Goal: Information Seeking & Learning: Find specific fact

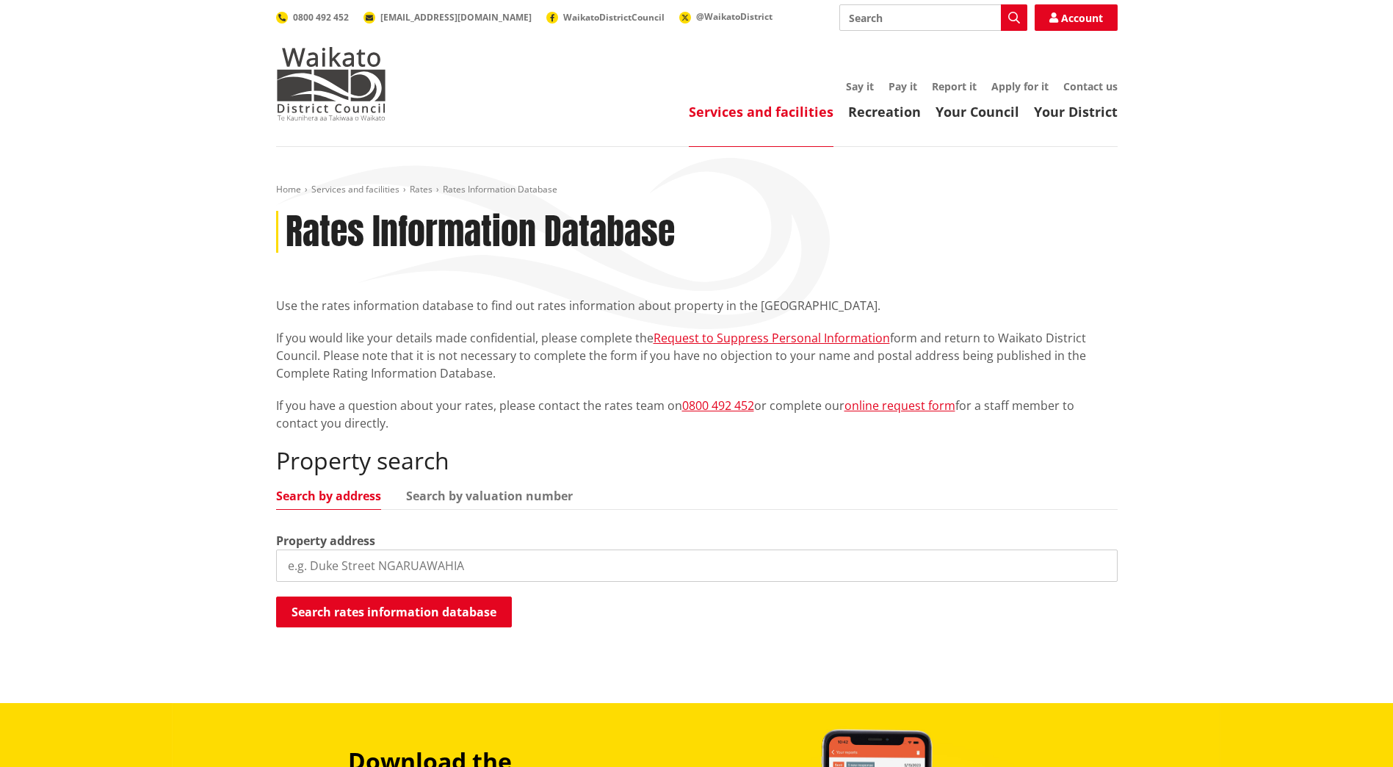
click at [348, 544] on label "Property address" at bounding box center [325, 541] width 99 height 18
click at [346, 564] on input "search" at bounding box center [697, 565] width 842 height 32
paste input "[STREET_ADDRESS]"
type input "[STREET_ADDRESS]"
drag, startPoint x: 372, startPoint y: 592, endPoint x: 382, endPoint y: 600, distance: 13.1
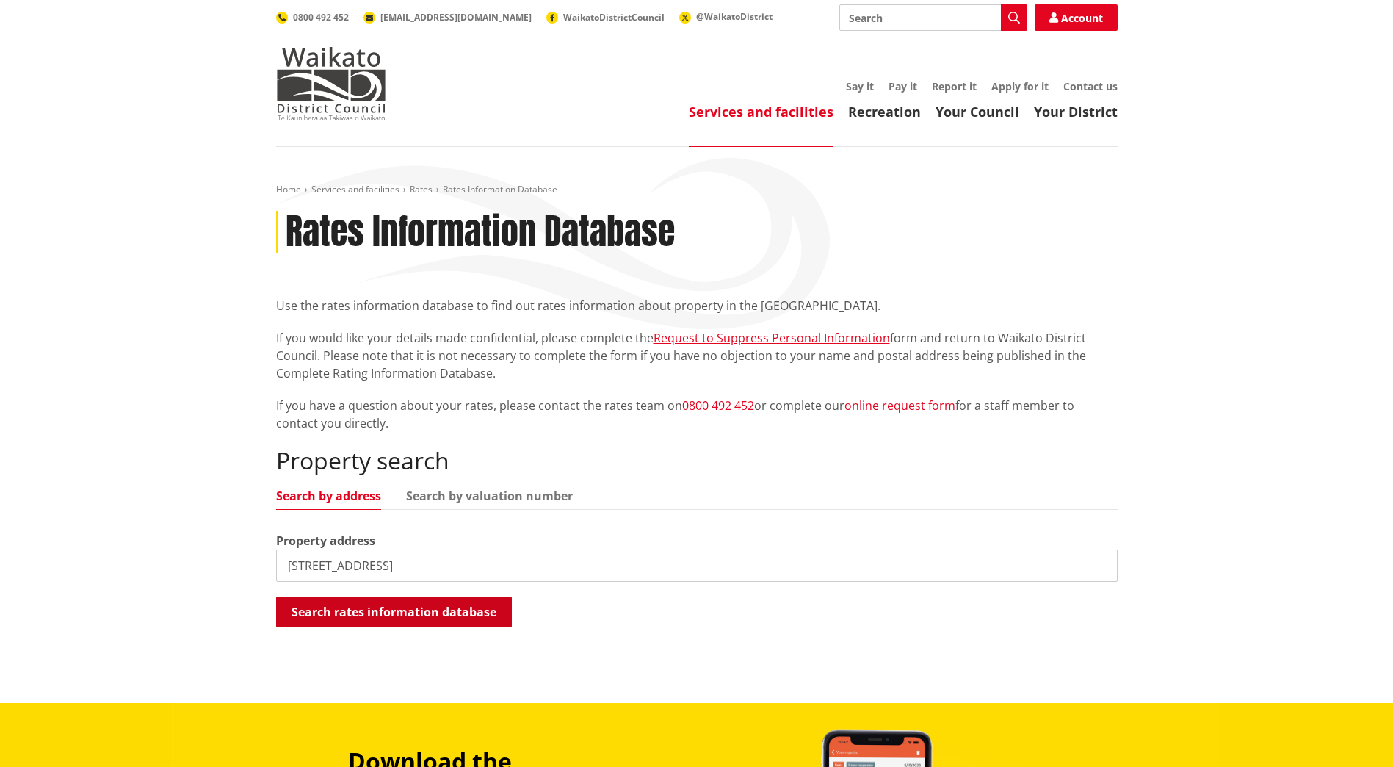
click at [371, 595] on div "Property search Search by address Search by valuation number Property address […" at bounding box center [697, 538] width 842 height 182
click at [378, 608] on button "Search rates information database" at bounding box center [394, 611] width 236 height 31
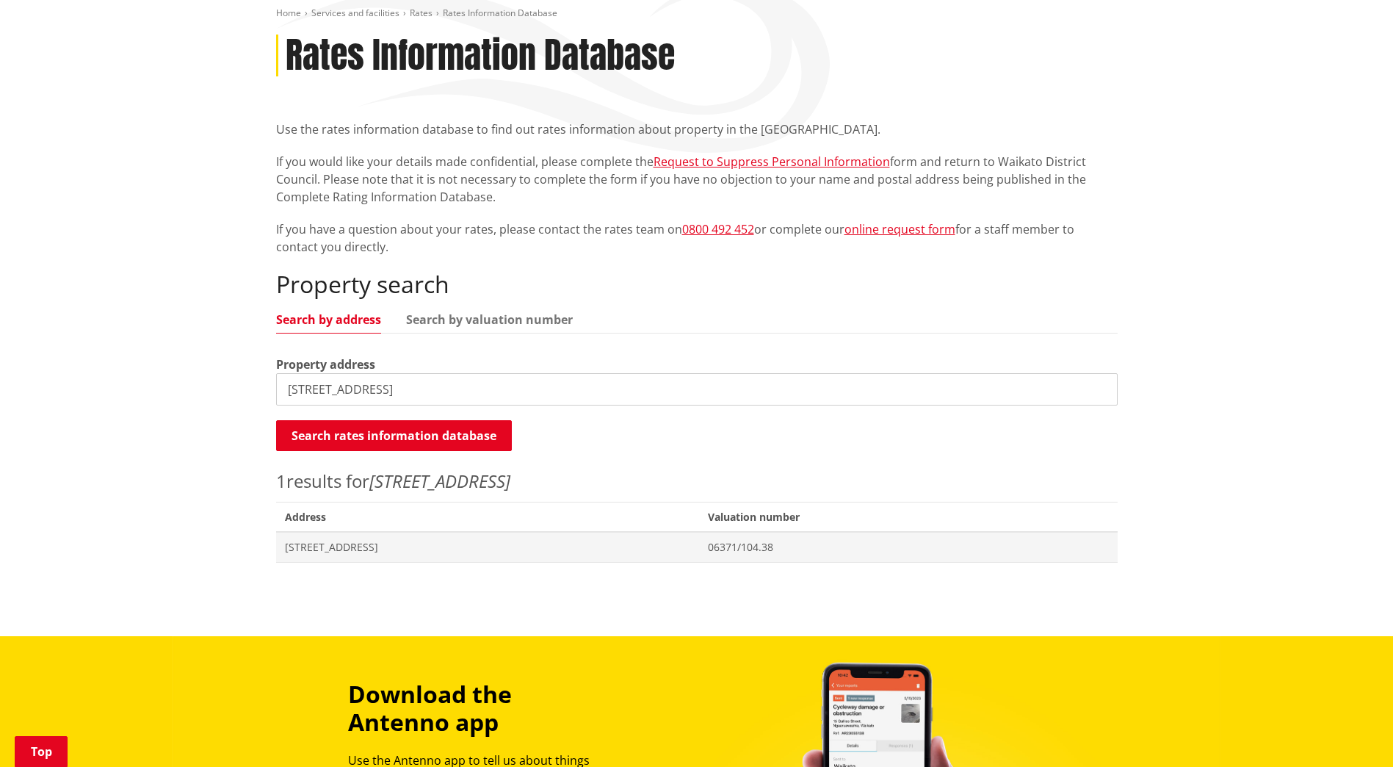
scroll to position [220, 0]
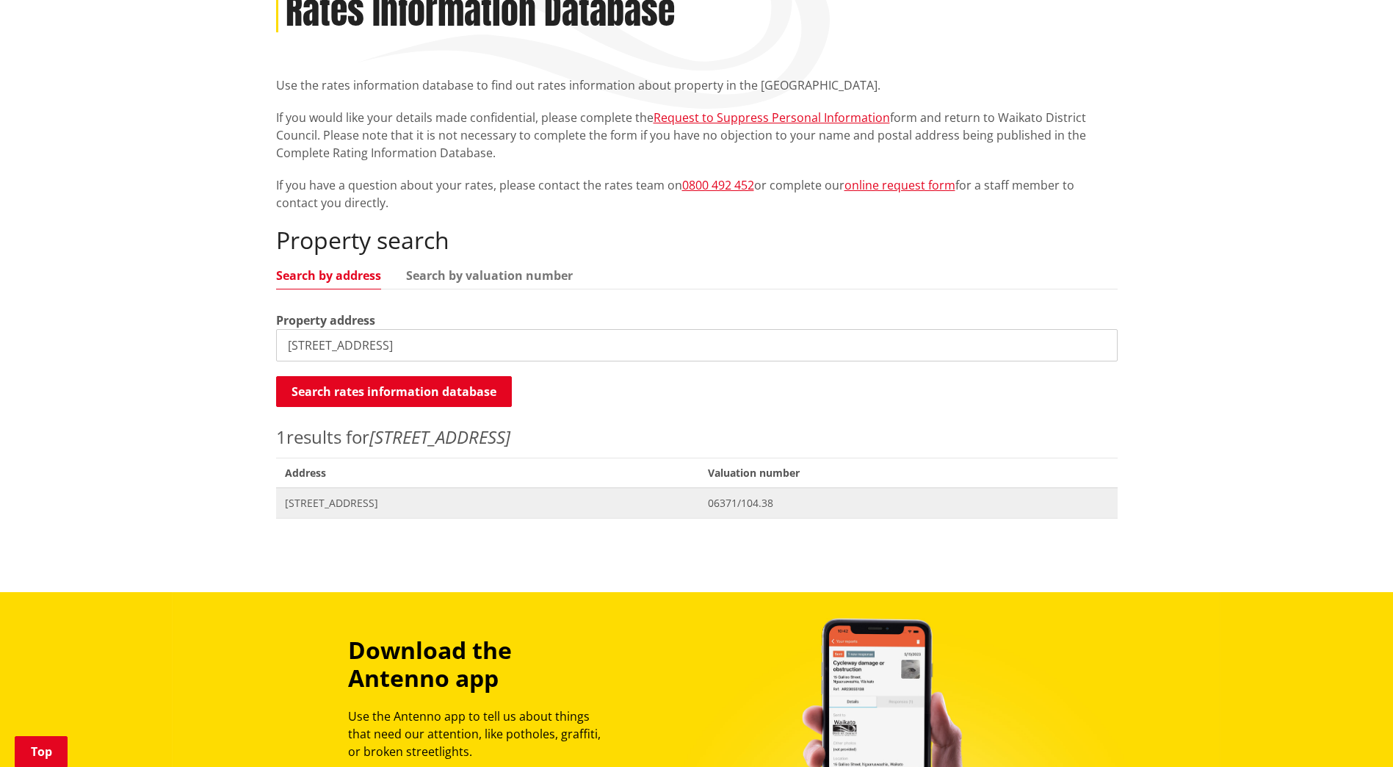
click at [317, 498] on span "[STREET_ADDRESS]" at bounding box center [488, 503] width 406 height 15
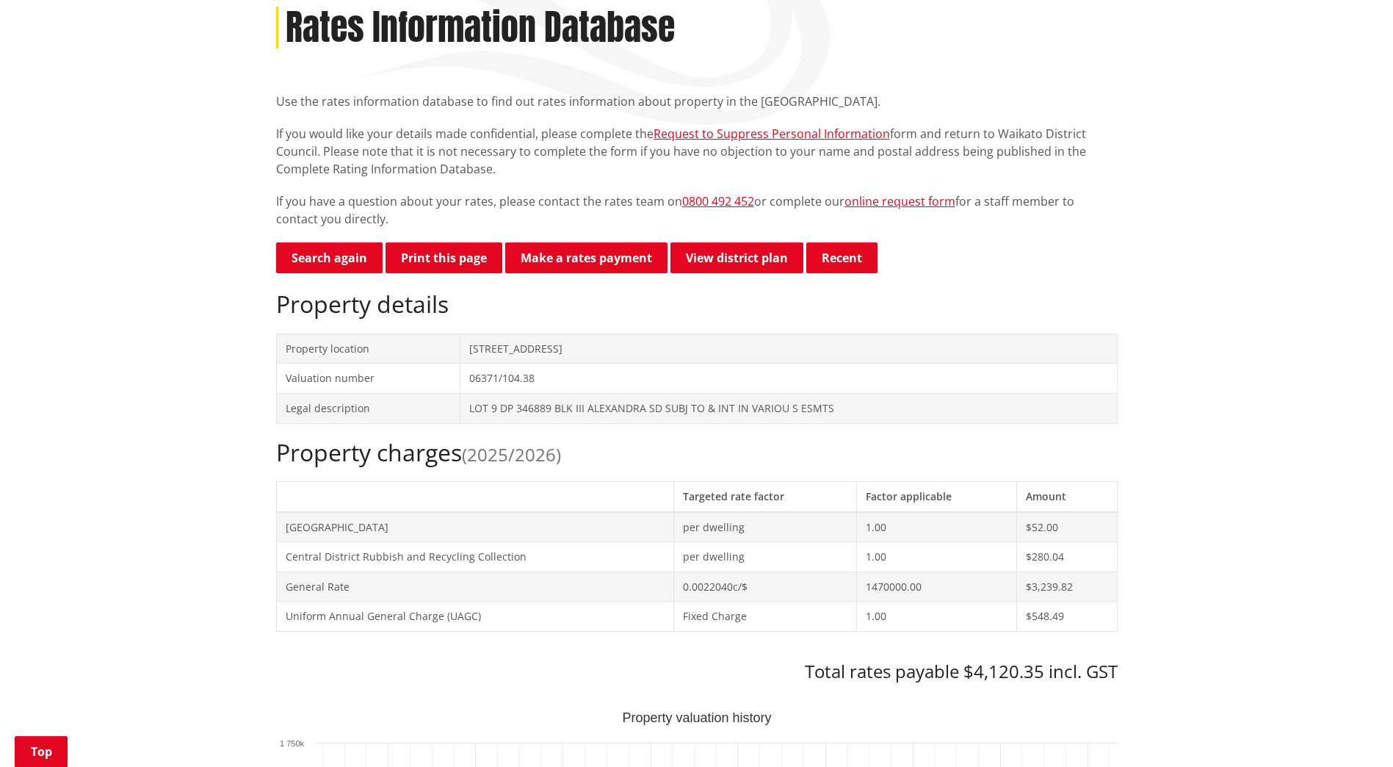
scroll to position [294, 0]
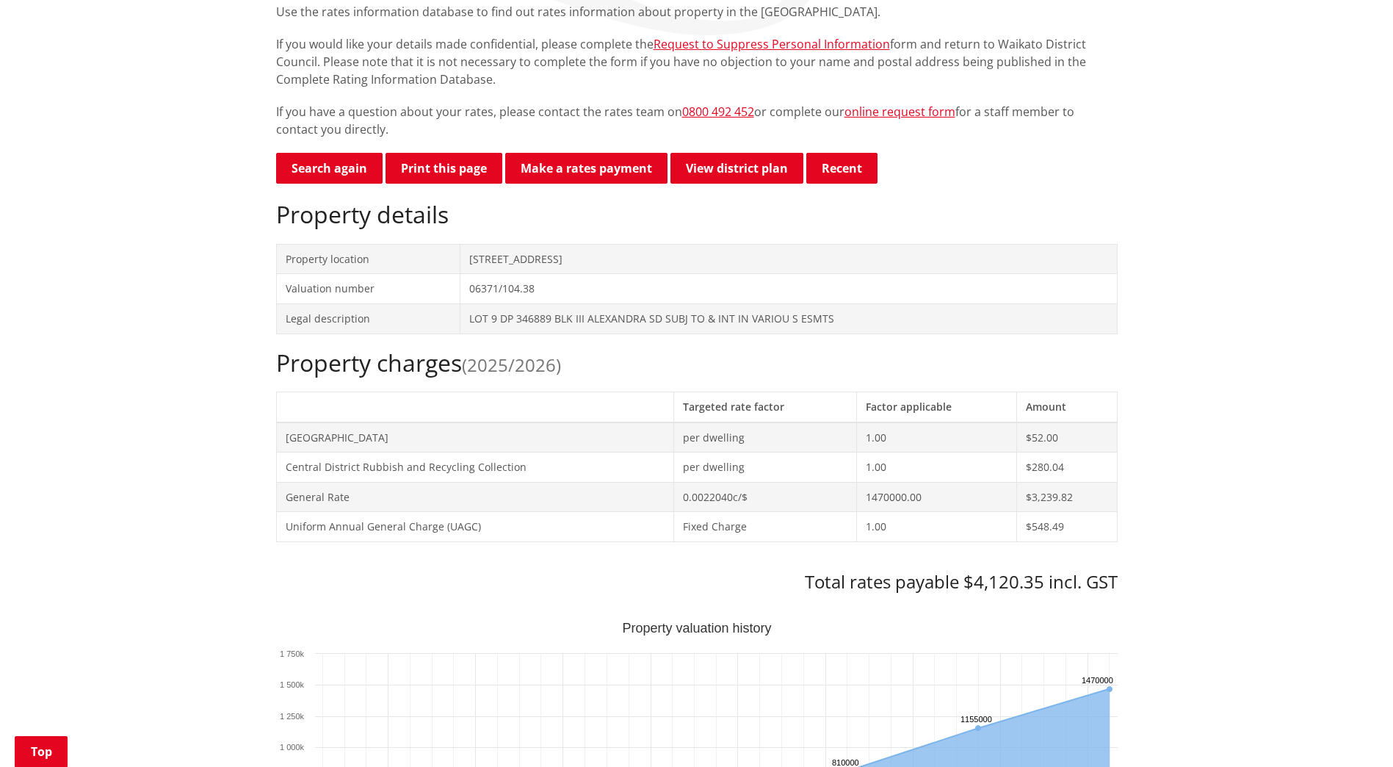
click at [1038, 591] on h3 "Total rates payable $4,120.35 incl. GST" at bounding box center [697, 581] width 842 height 21
drag, startPoint x: 1043, startPoint y: 582, endPoint x: 973, endPoint y: 587, distance: 70.7
click at [973, 587] on h3 "Total rates payable $4,120.35 incl. GST" at bounding box center [697, 581] width 842 height 21
copy h3 "4,120.35"
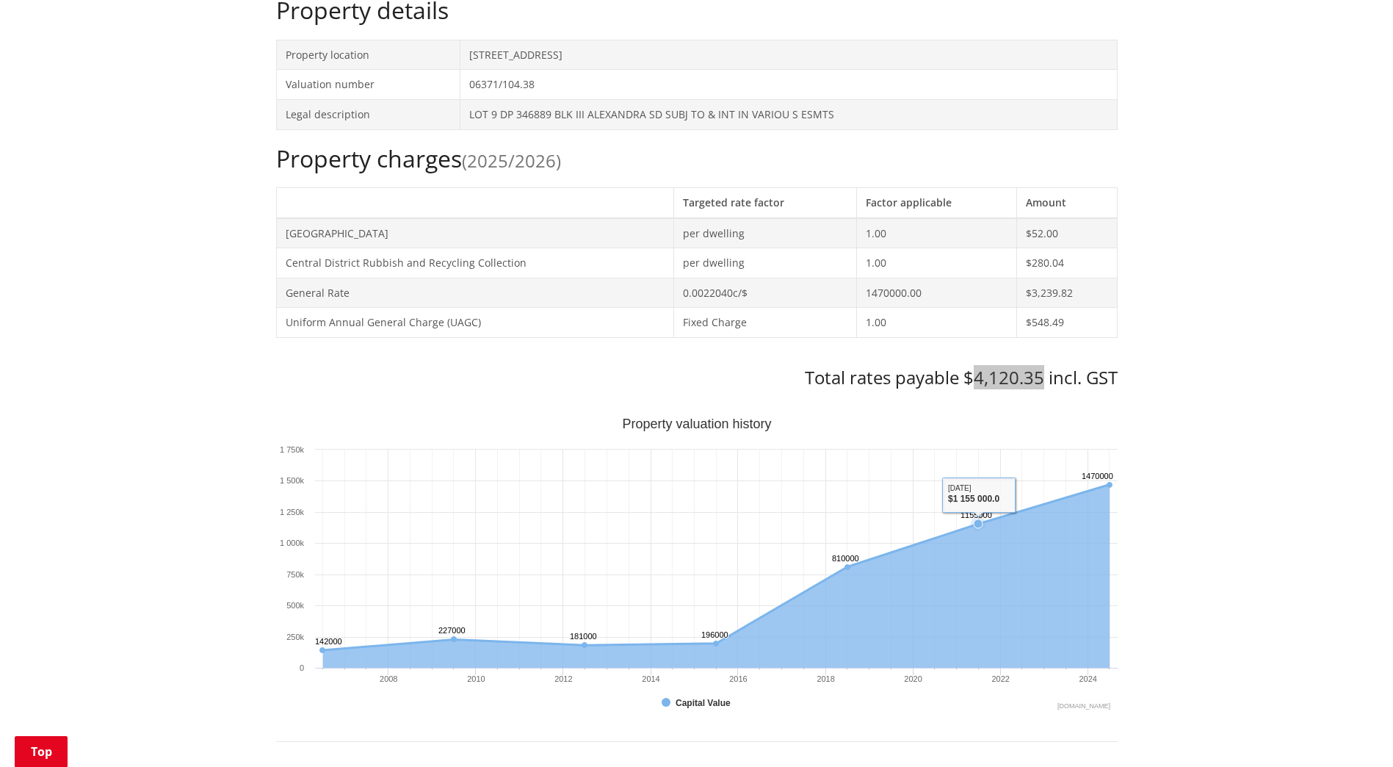
scroll to position [514, 0]
